Goal: Information Seeking & Learning: Learn about a topic

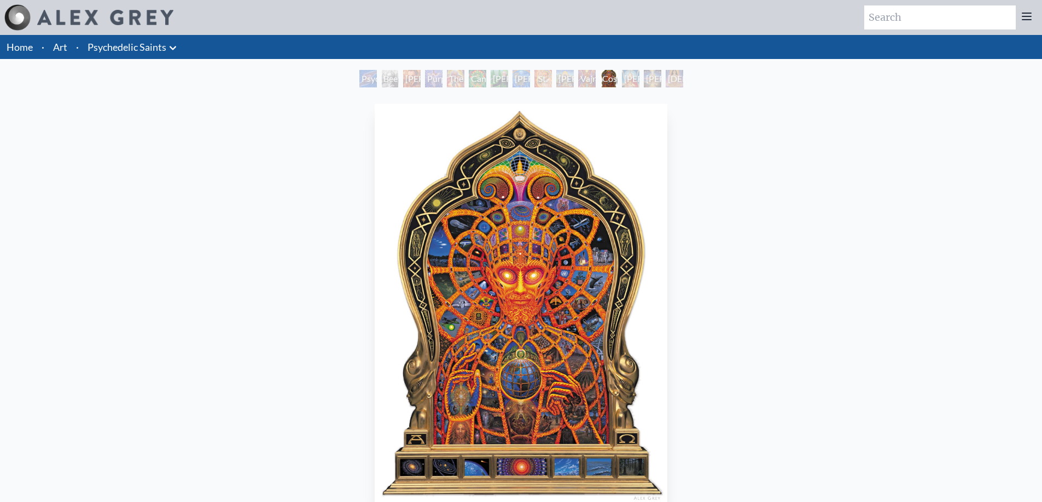
click at [498, 261] on img "12 / 15" at bounding box center [521, 305] width 293 height 402
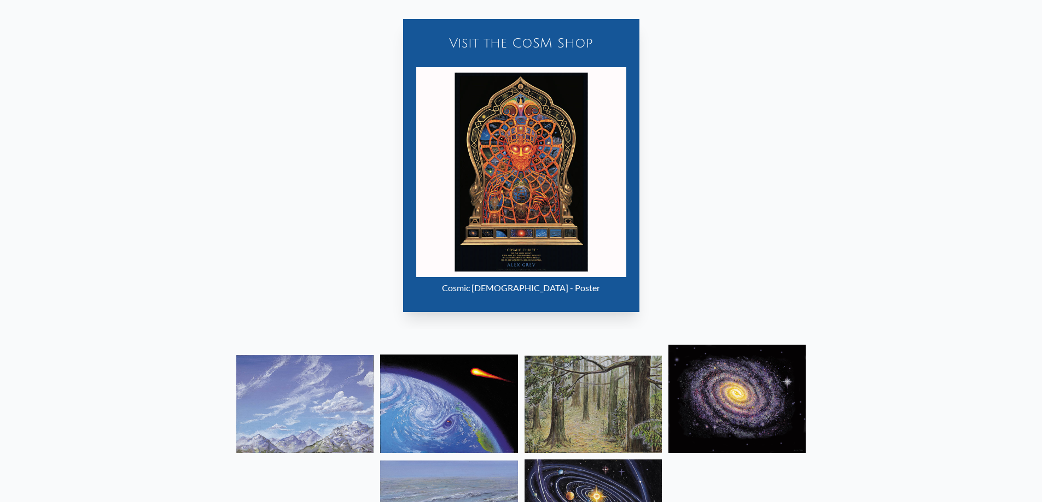
scroll to position [638, 0]
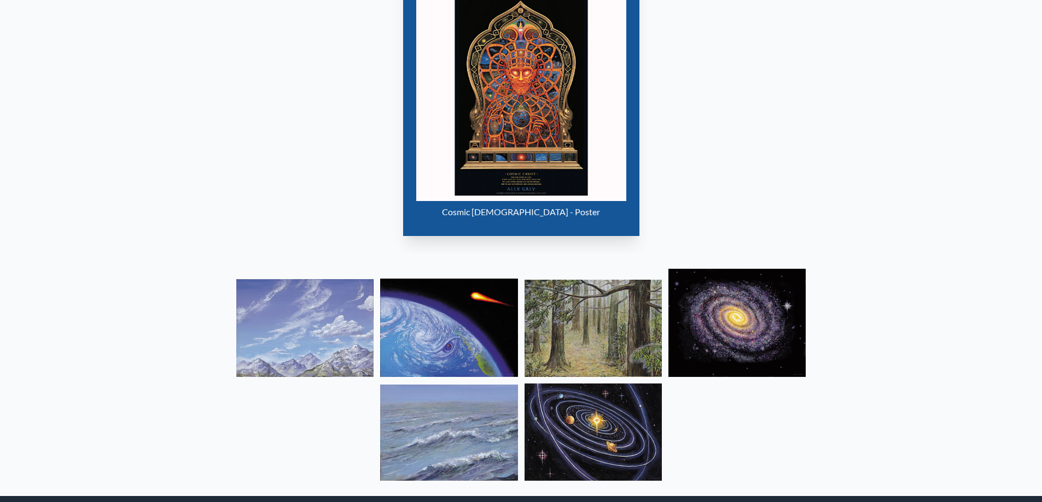
click at [522, 146] on img "12 / 15" at bounding box center [521, 96] width 210 height 210
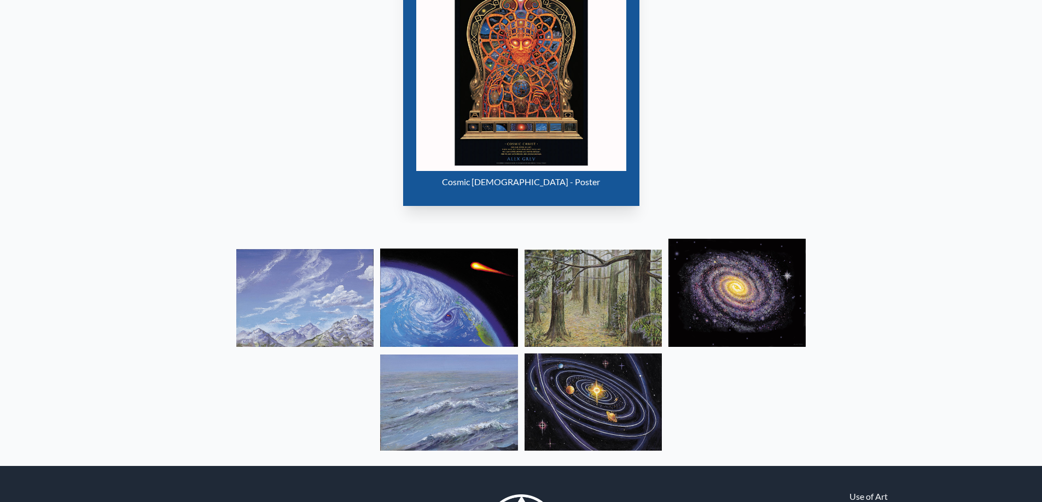
scroll to position [759, 0]
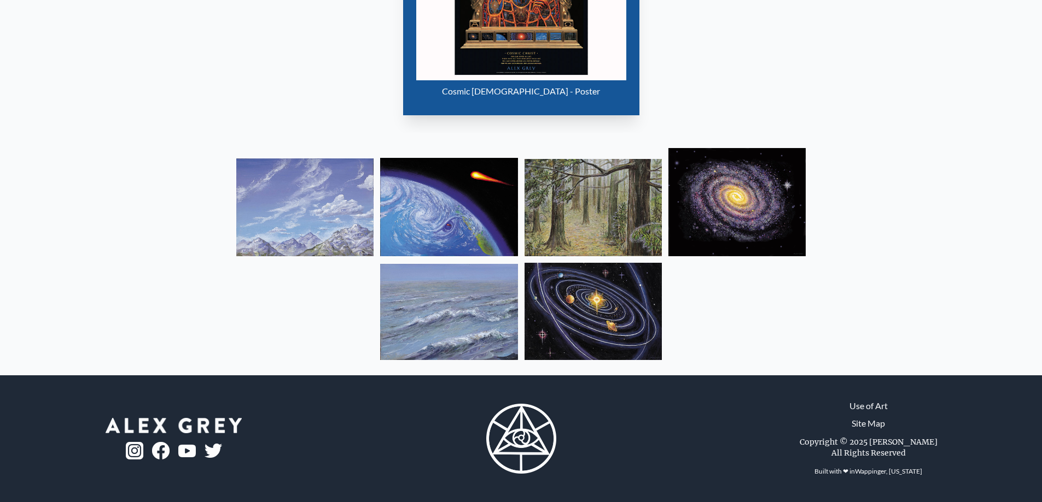
click at [303, 217] on img at bounding box center [304, 208] width 137 height 98
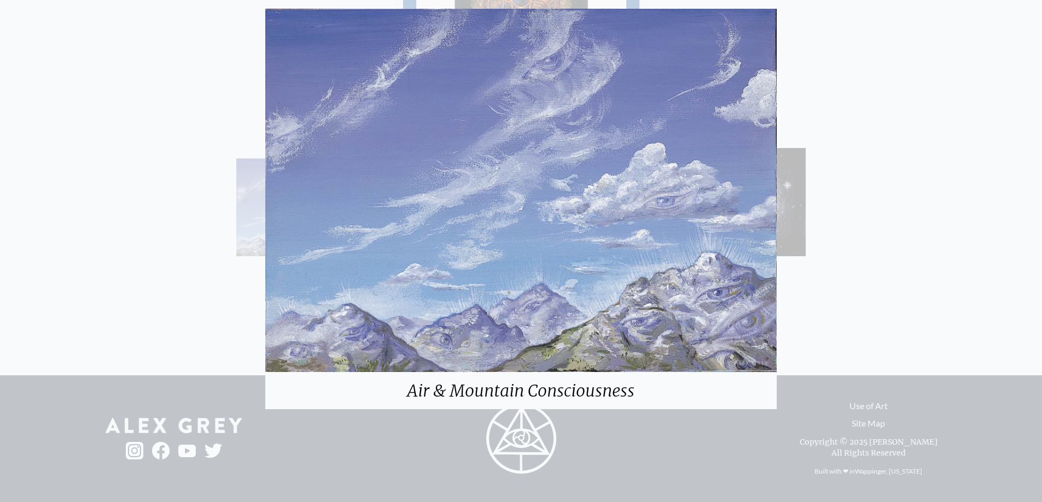
click at [794, 209] on div "Air & Mountain Consciousness" at bounding box center [521, 251] width 1042 height 502
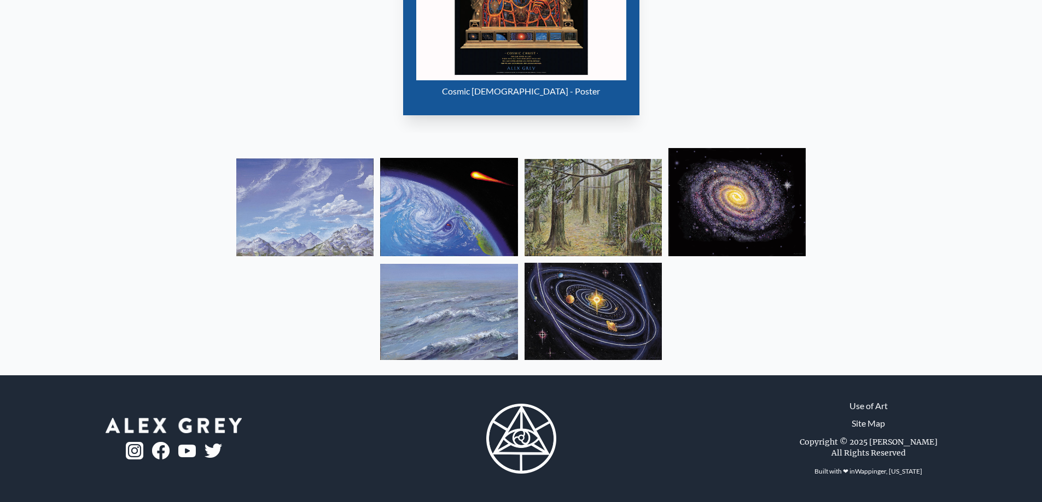
click at [596, 312] on img at bounding box center [592, 311] width 137 height 97
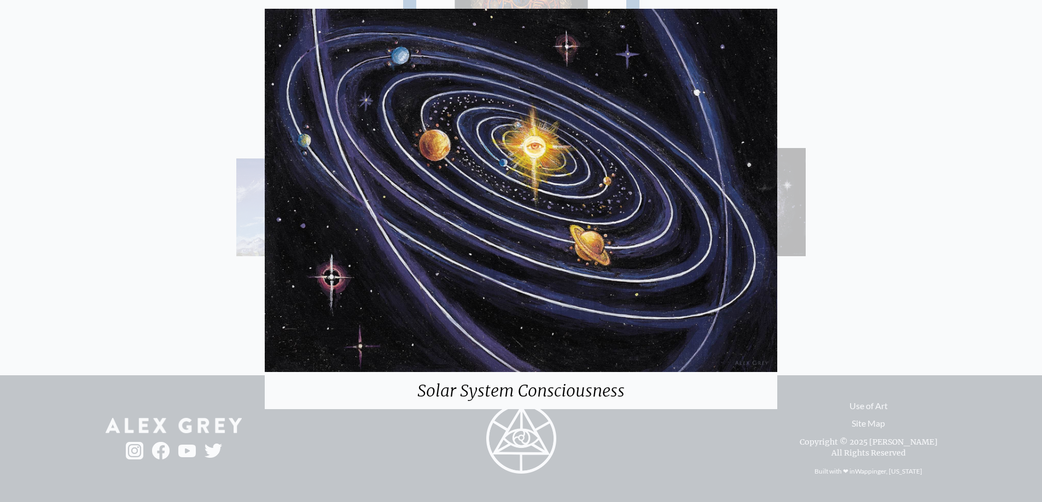
click at [849, 247] on div "Solar System Consciousness" at bounding box center [521, 251] width 1042 height 502
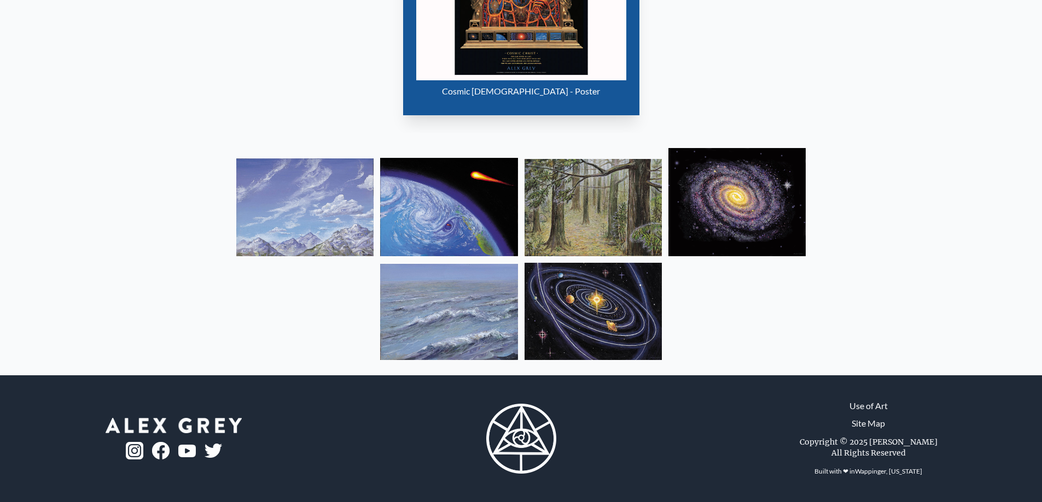
click at [401, 232] on img at bounding box center [448, 207] width 137 height 98
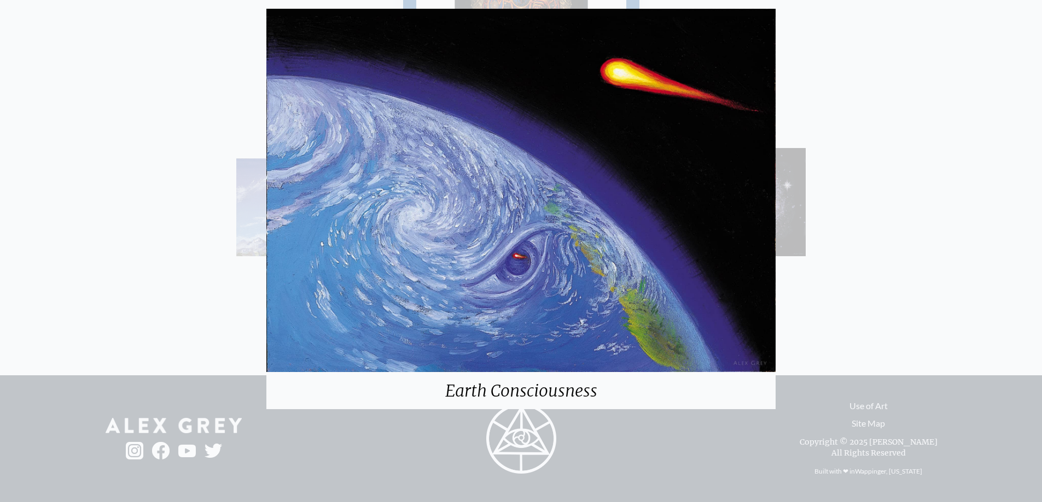
click at [870, 173] on div "Earth Consciousness" at bounding box center [521, 251] width 1042 height 502
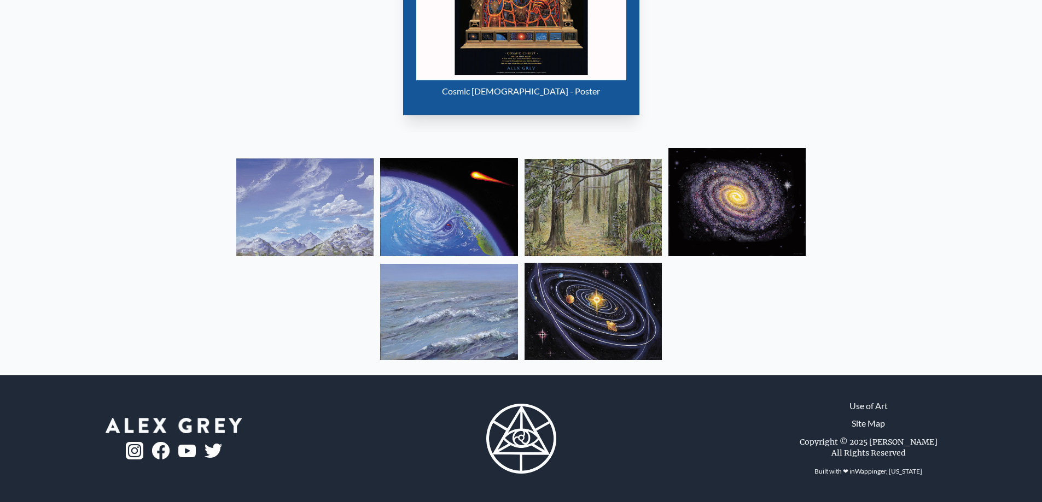
click at [605, 220] on img at bounding box center [592, 207] width 137 height 97
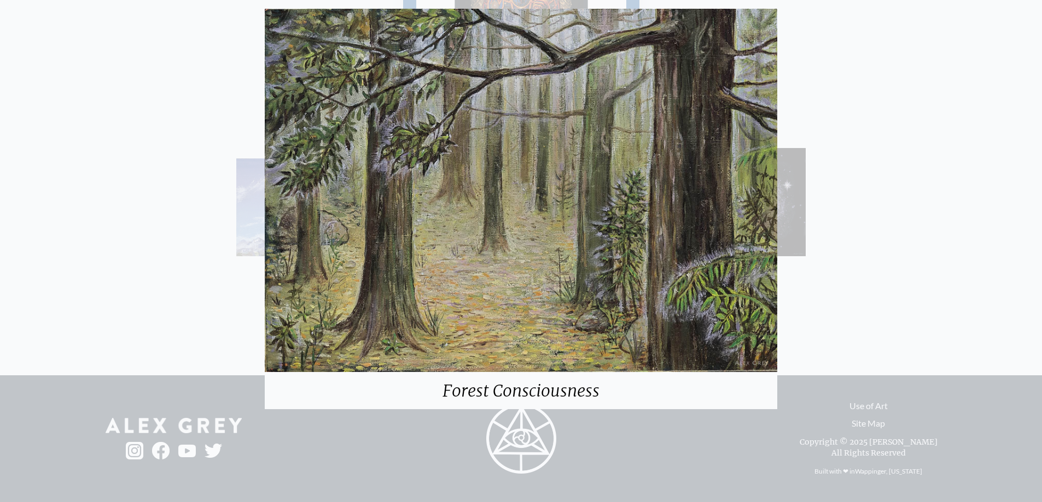
click at [908, 172] on div "Forest Consciousness" at bounding box center [521, 251] width 1042 height 502
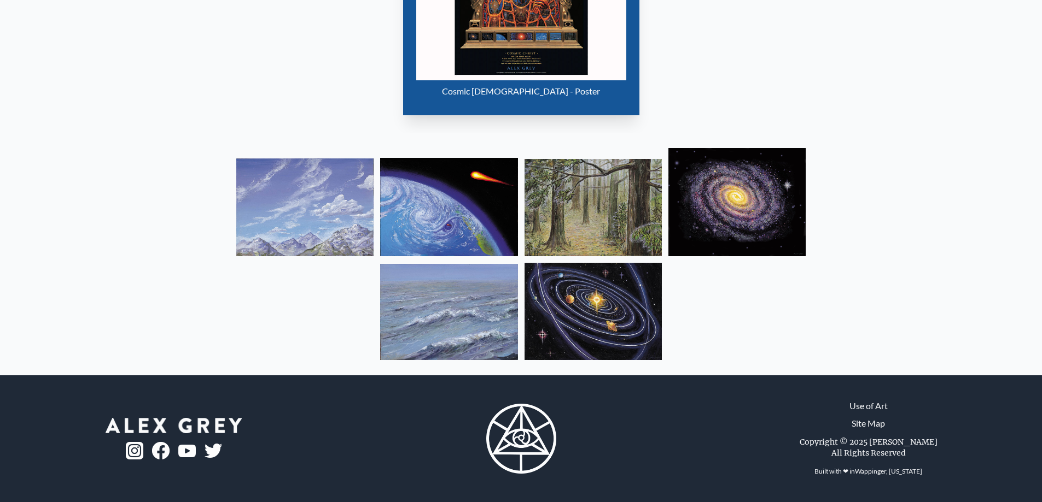
click at [768, 207] on img at bounding box center [736, 202] width 137 height 108
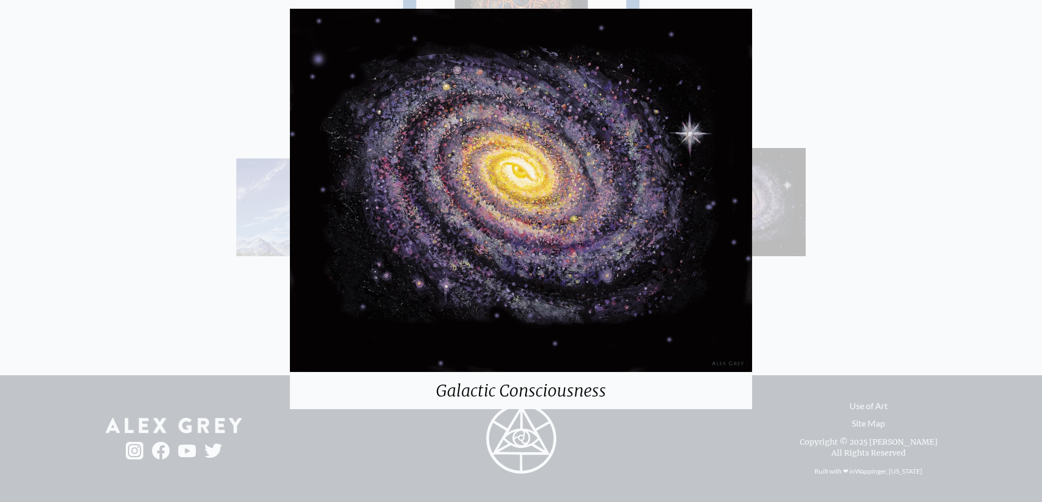
click at [923, 218] on div "Galactic Consciousness" at bounding box center [521, 251] width 1042 height 502
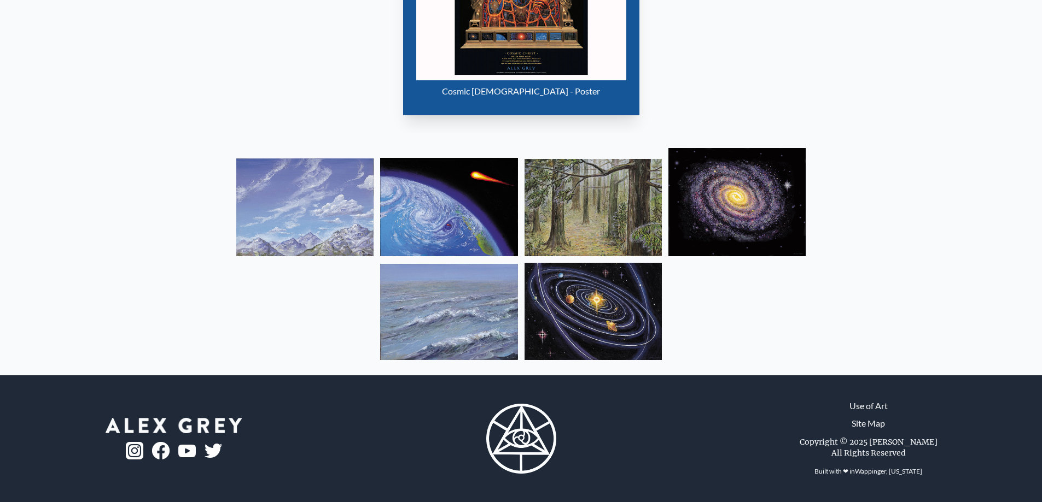
click at [435, 314] on img at bounding box center [448, 312] width 137 height 96
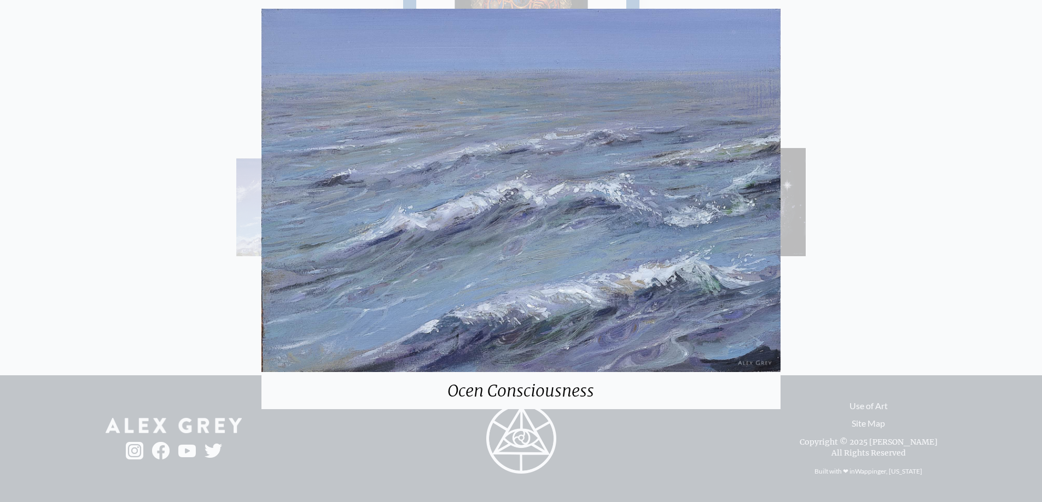
drag, startPoint x: 896, startPoint y: 213, endPoint x: 622, endPoint y: 220, distance: 274.0
click at [894, 213] on div "Ocen Consciousness" at bounding box center [521, 251] width 1042 height 502
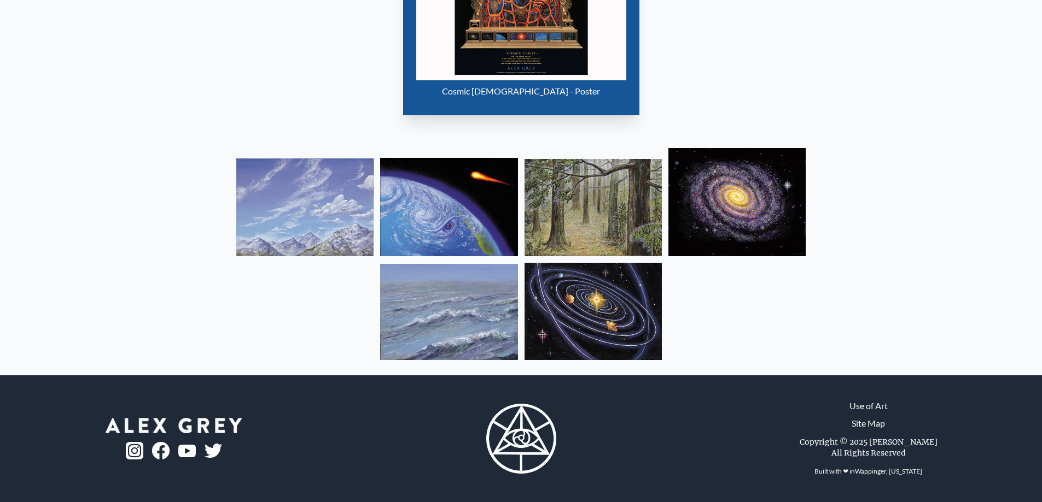
click at [325, 216] on img at bounding box center [304, 208] width 137 height 98
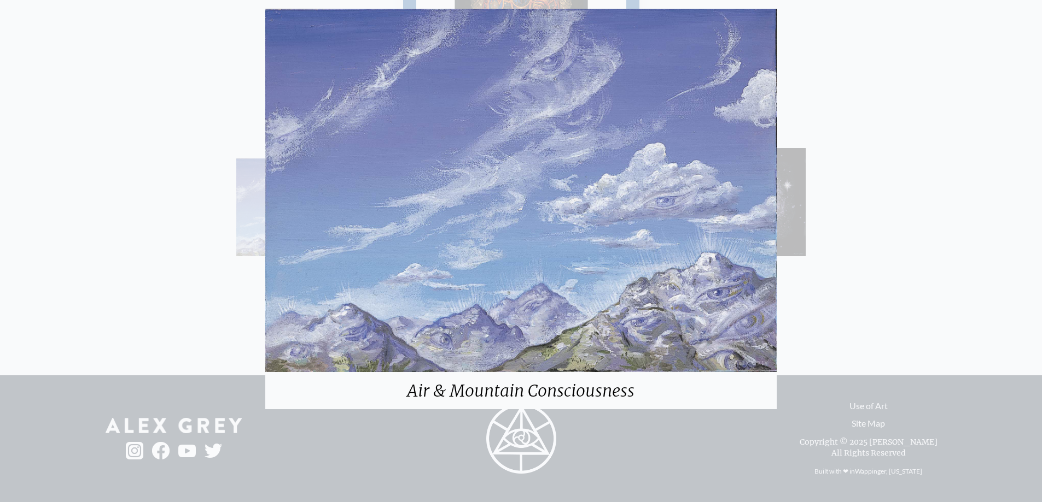
click at [905, 168] on div "Air & Mountain Consciousness" at bounding box center [521, 251] width 1042 height 502
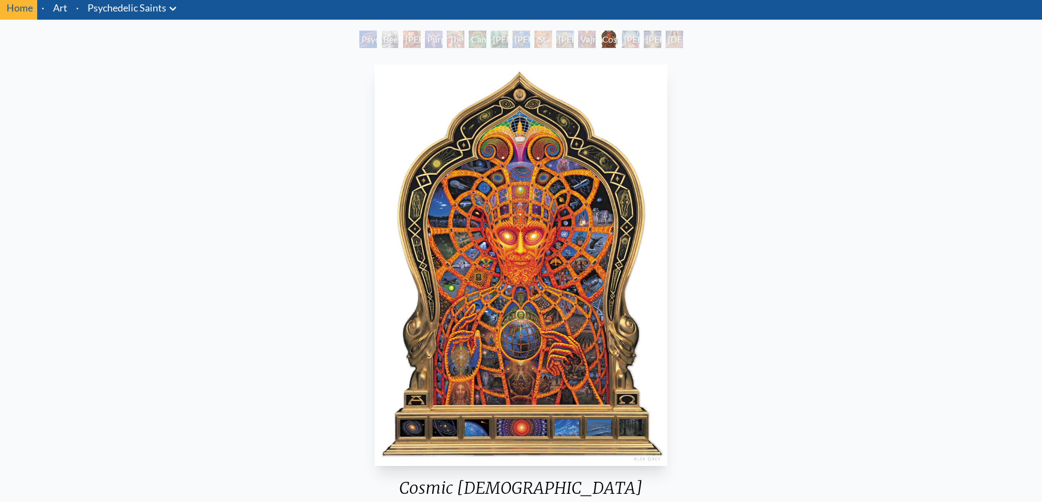
scroll to position [0, 0]
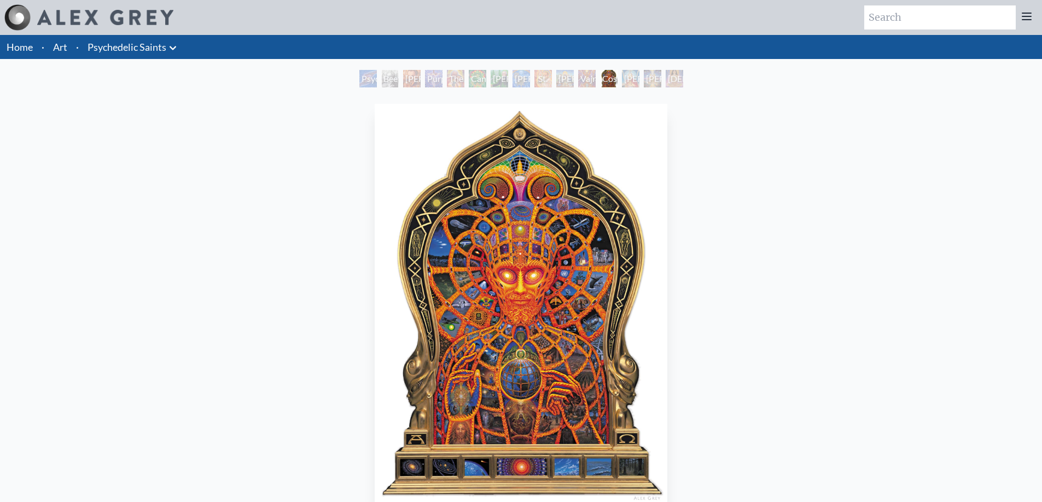
click at [593, 77] on div "Vajra Guru" at bounding box center [586, 78] width 17 height 17
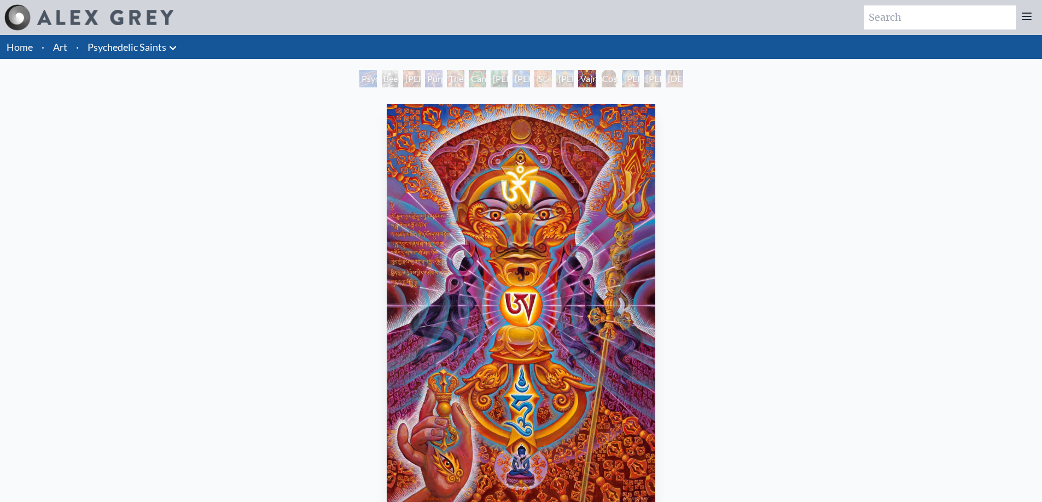
click at [556, 79] on div "[PERSON_NAME]" at bounding box center [564, 78] width 17 height 17
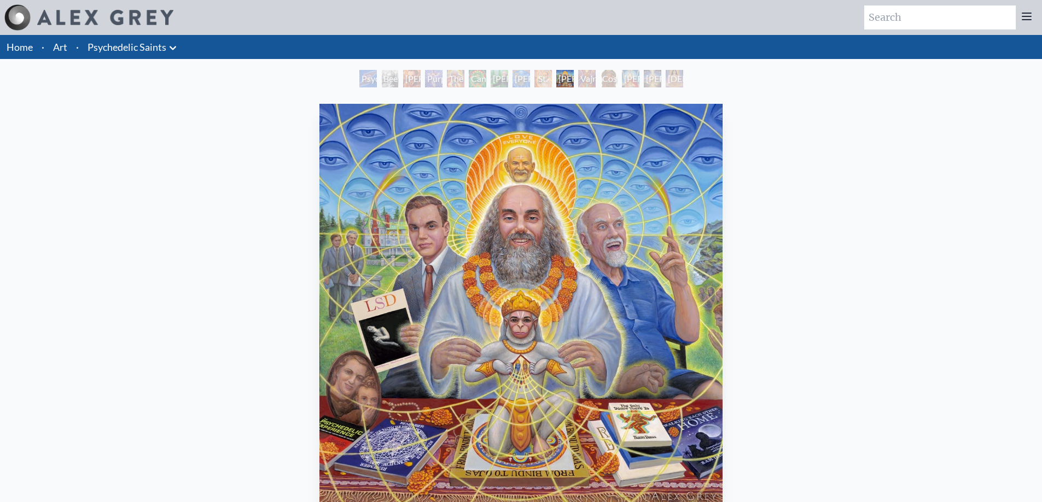
click at [525, 80] on div "[PERSON_NAME] & the New Eleusis" at bounding box center [520, 78] width 17 height 17
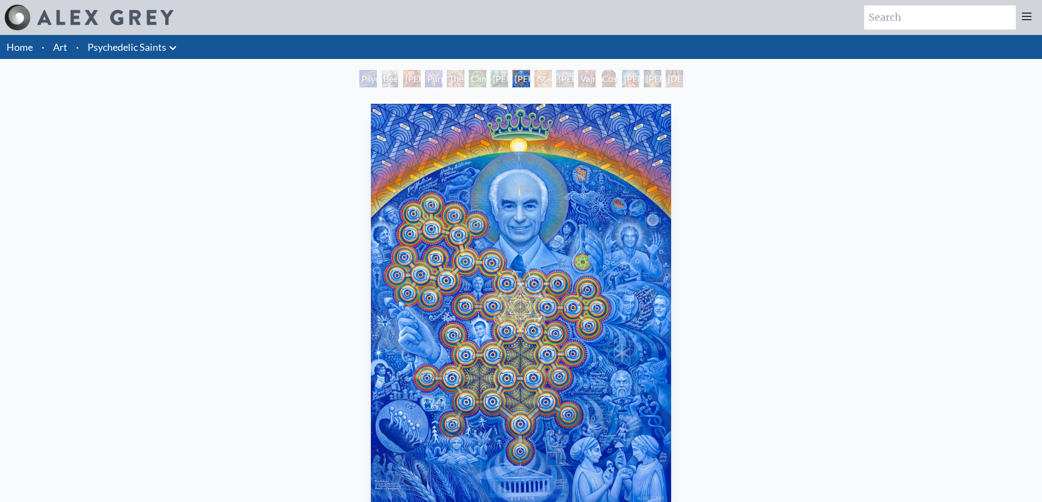
click at [512, 79] on div "[PERSON_NAME] & the New Eleusis" at bounding box center [520, 78] width 17 height 17
click at [425, 83] on div "Purple [DEMOGRAPHIC_DATA]" at bounding box center [433, 78] width 17 height 17
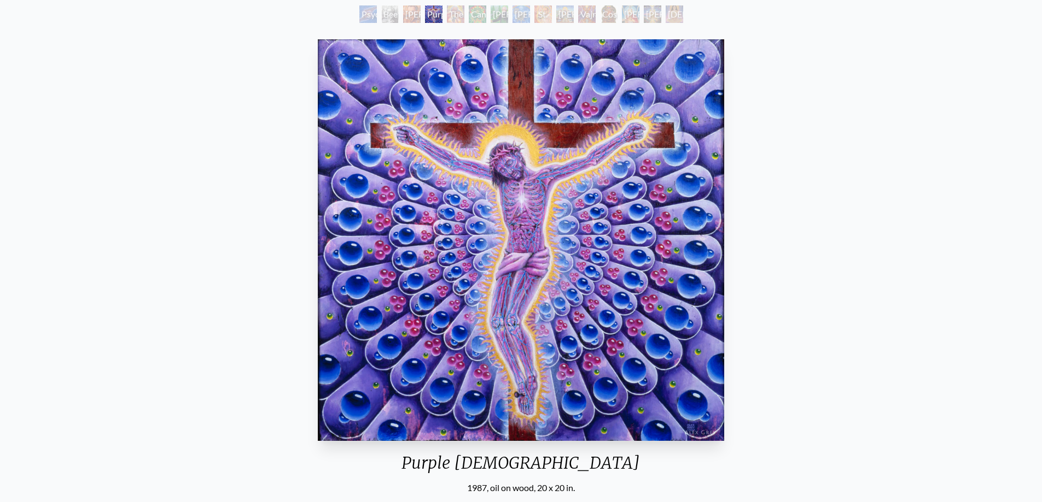
scroll to position [91, 0]
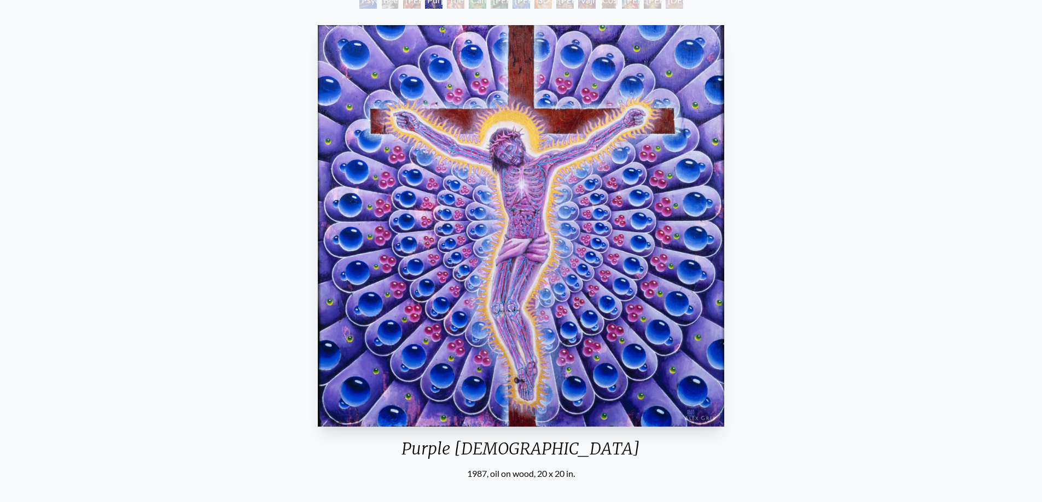
drag, startPoint x: 219, startPoint y: 238, endPoint x: 213, endPoint y: 228, distance: 11.7
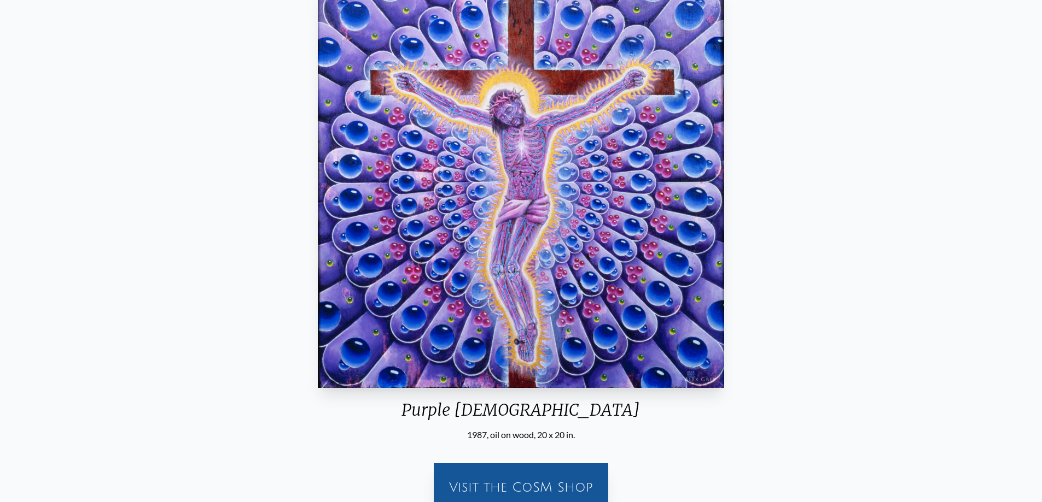
scroll to position [0, 0]
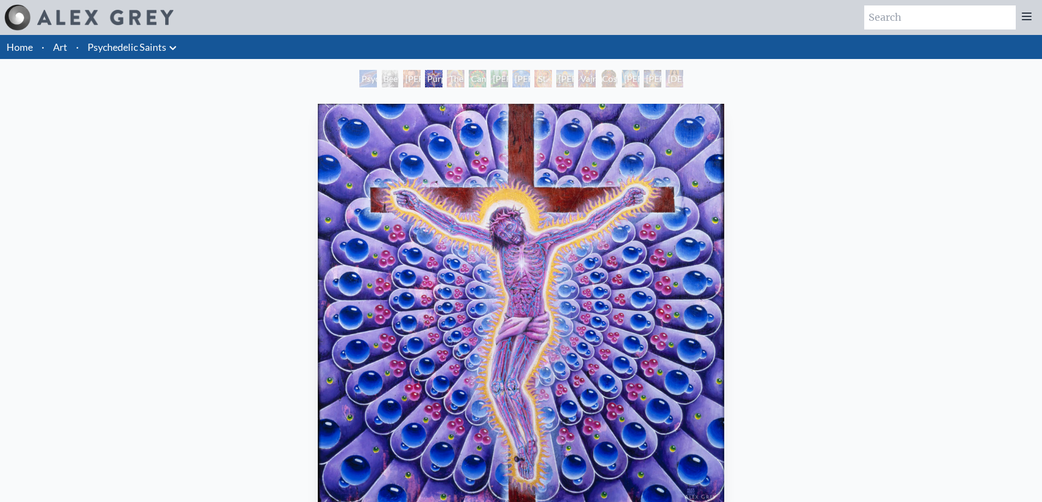
click at [359, 80] on div "Psychedelic Healing" at bounding box center [367, 78] width 17 height 17
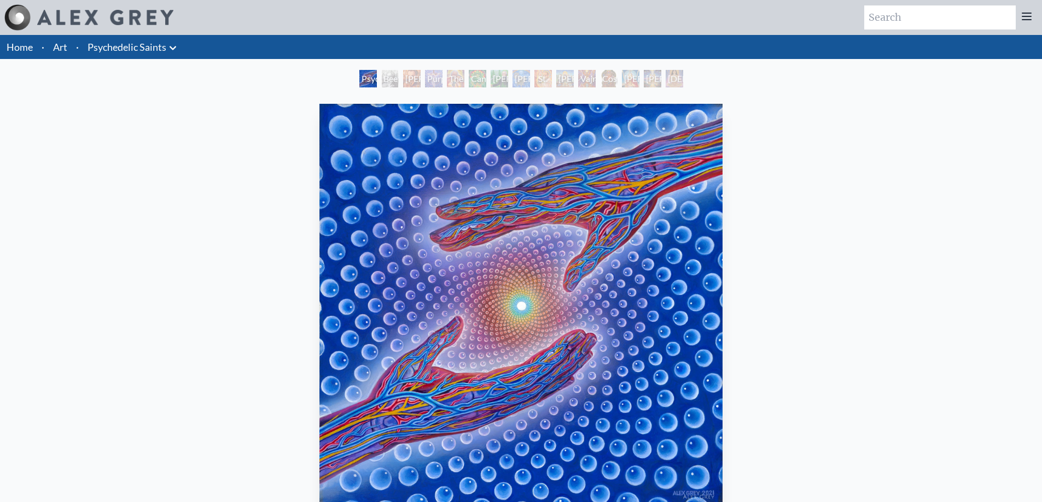
click at [432, 76] on div "Purple [DEMOGRAPHIC_DATA]" at bounding box center [433, 78] width 17 height 17
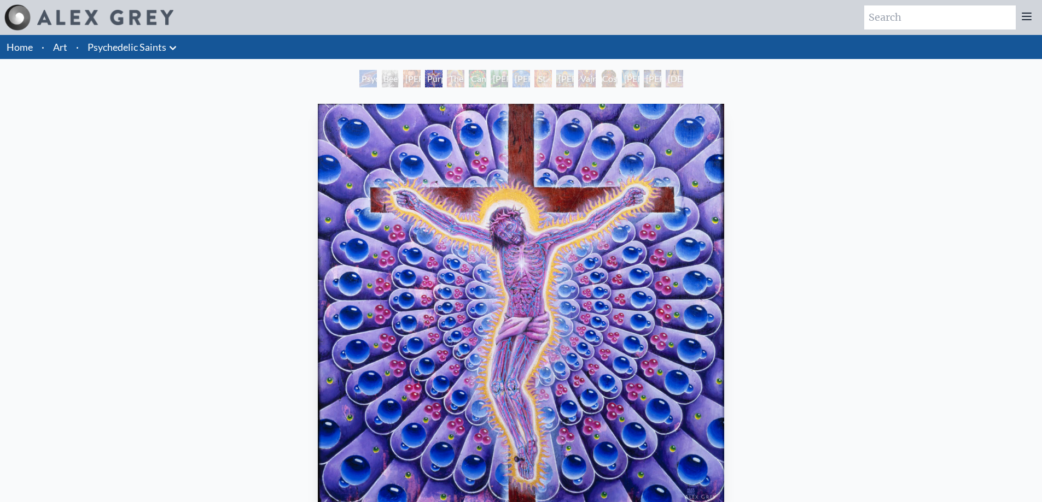
click at [677, 80] on div "[DEMOGRAPHIC_DATA]" at bounding box center [673, 78] width 17 height 17
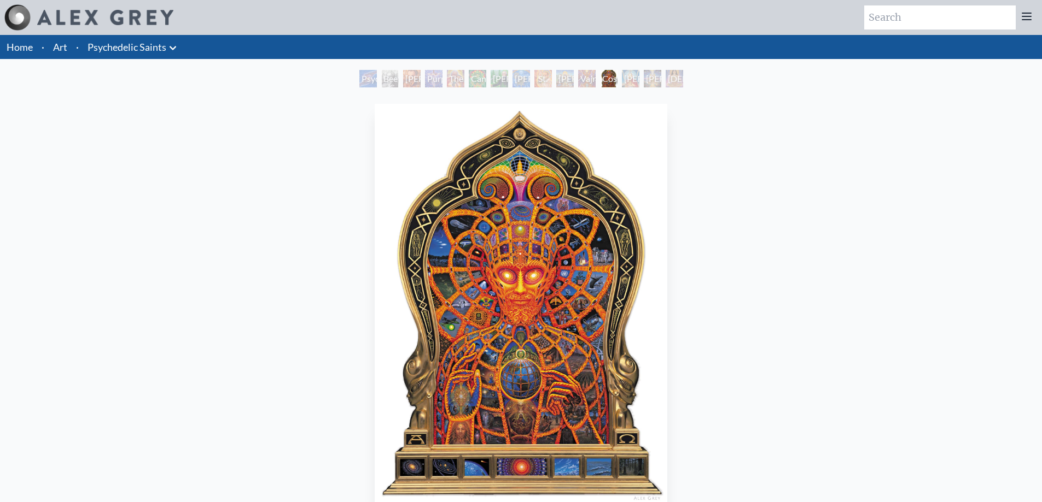
click at [518, 210] on img "12 / 15" at bounding box center [521, 305] width 293 height 402
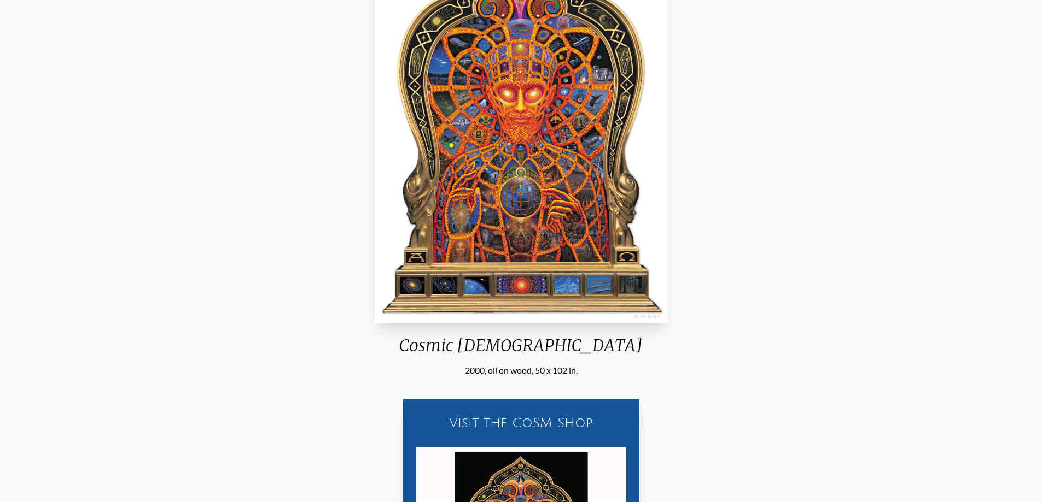
click at [462, 291] on img "12 / 15" at bounding box center [521, 123] width 293 height 402
click at [461, 291] on img "12 / 15" at bounding box center [520, 123] width 293 height 402
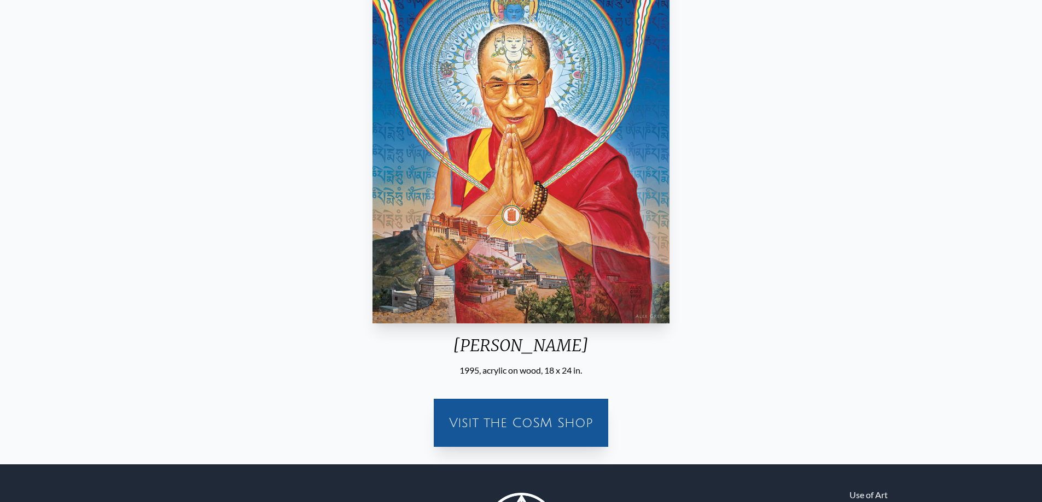
drag, startPoint x: 314, startPoint y: 282, endPoint x: 306, endPoint y: 278, distance: 8.8
